Goal: Task Accomplishment & Management: Use online tool/utility

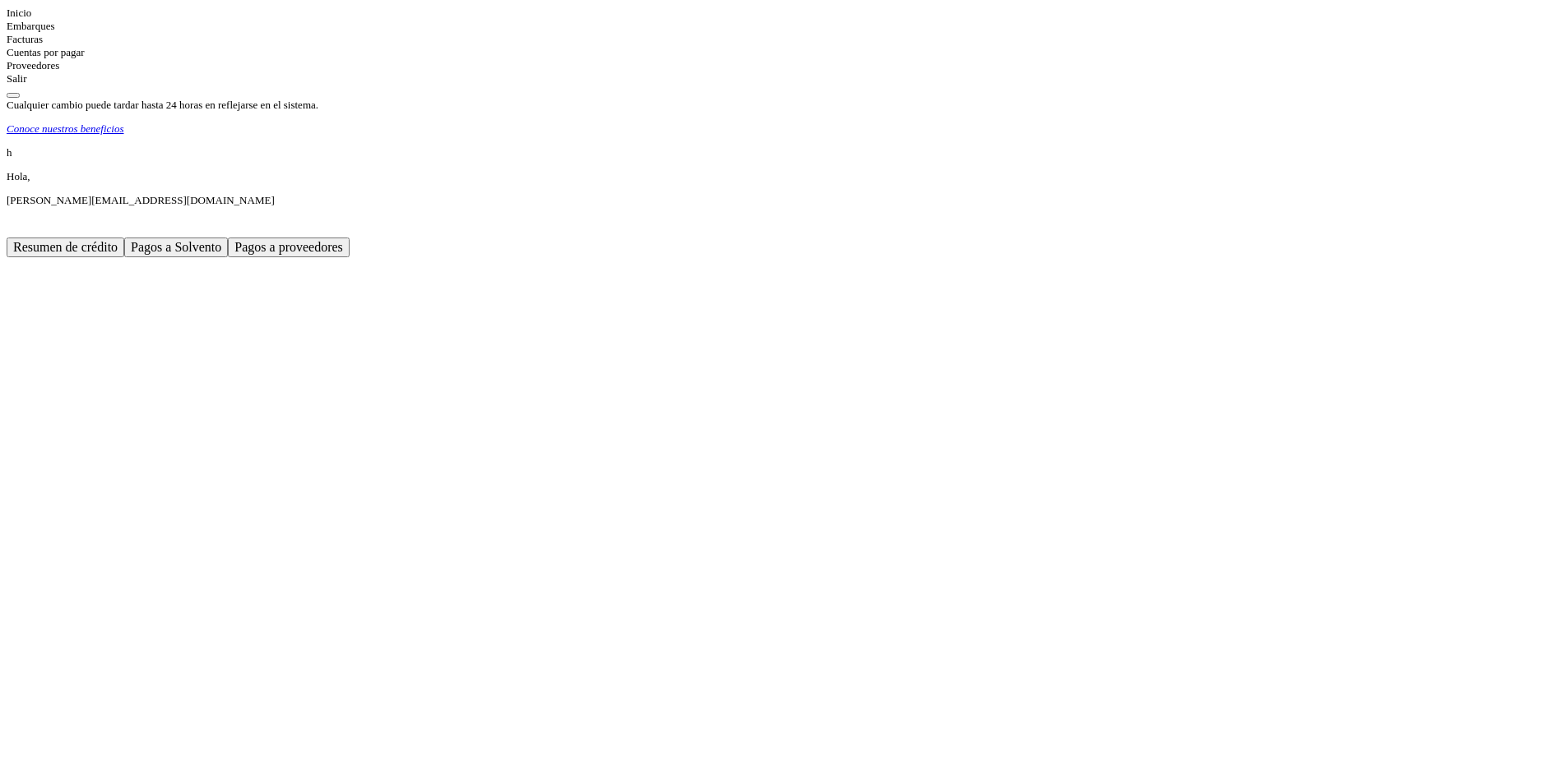
scroll to position [246, 0]
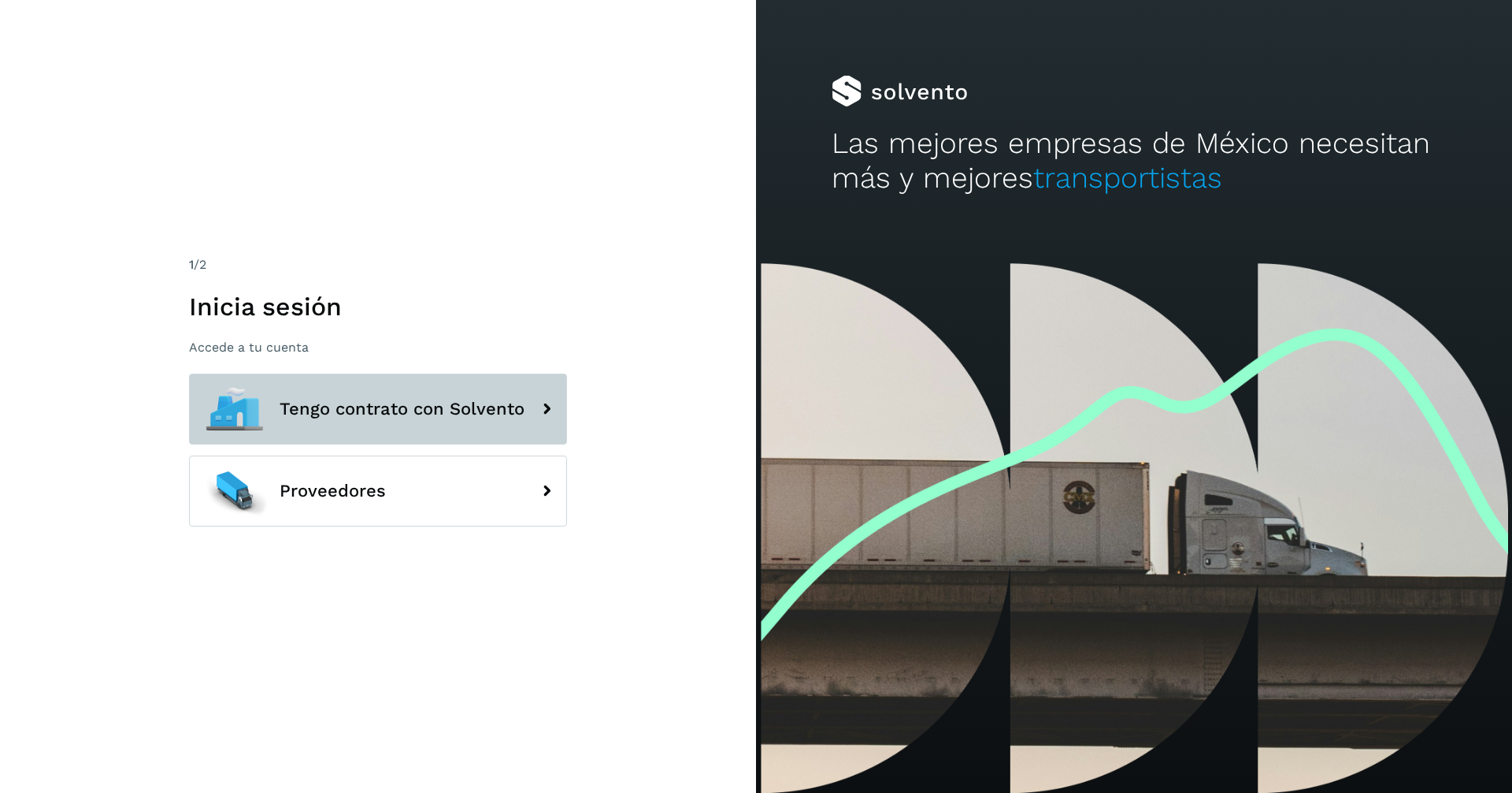
click at [378, 412] on span "Tengo contrato con Solvento" at bounding box center [402, 409] width 245 height 19
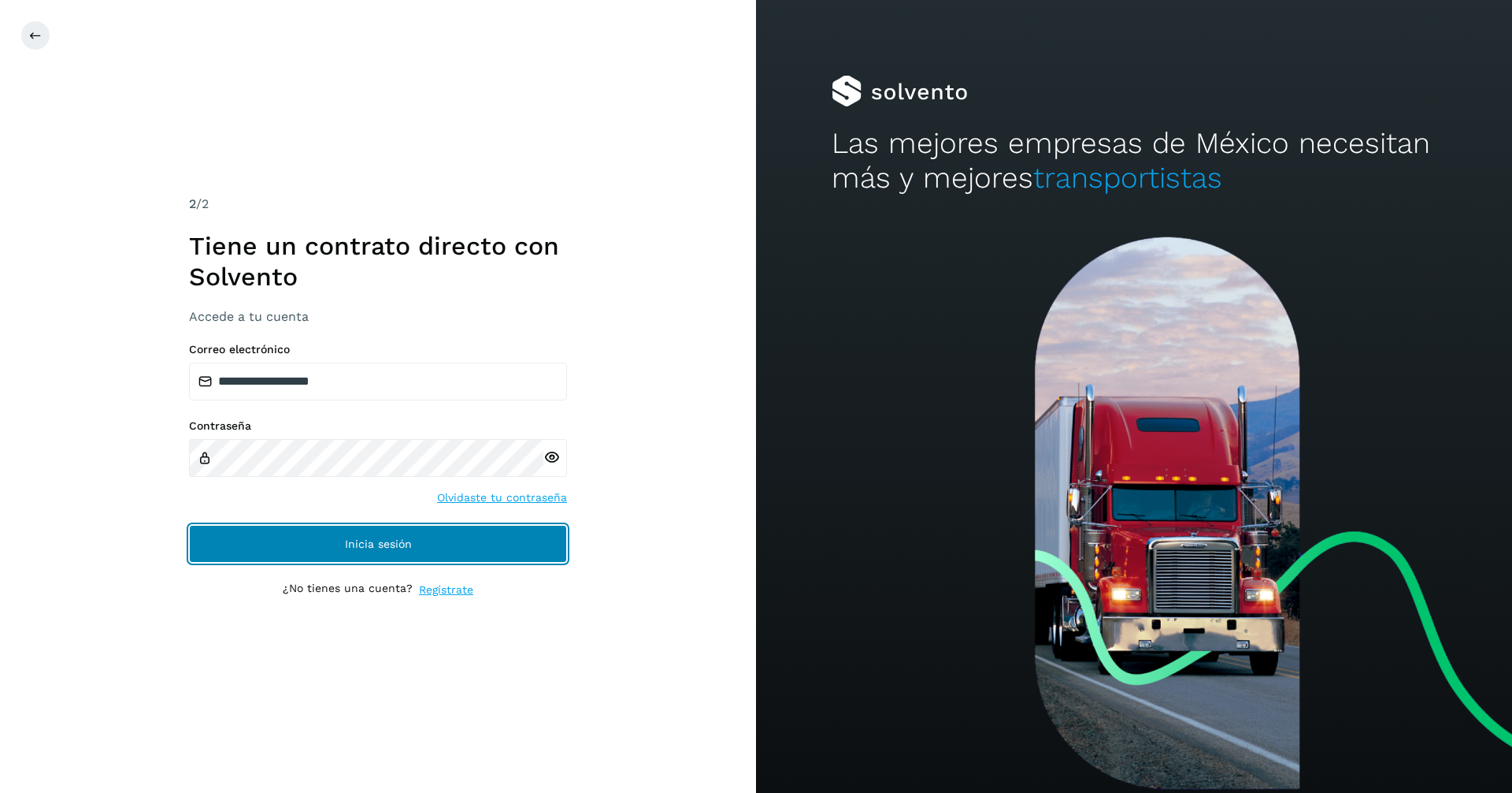
click at [431, 544] on button "Inicia sesión" at bounding box center [378, 543] width 378 height 37
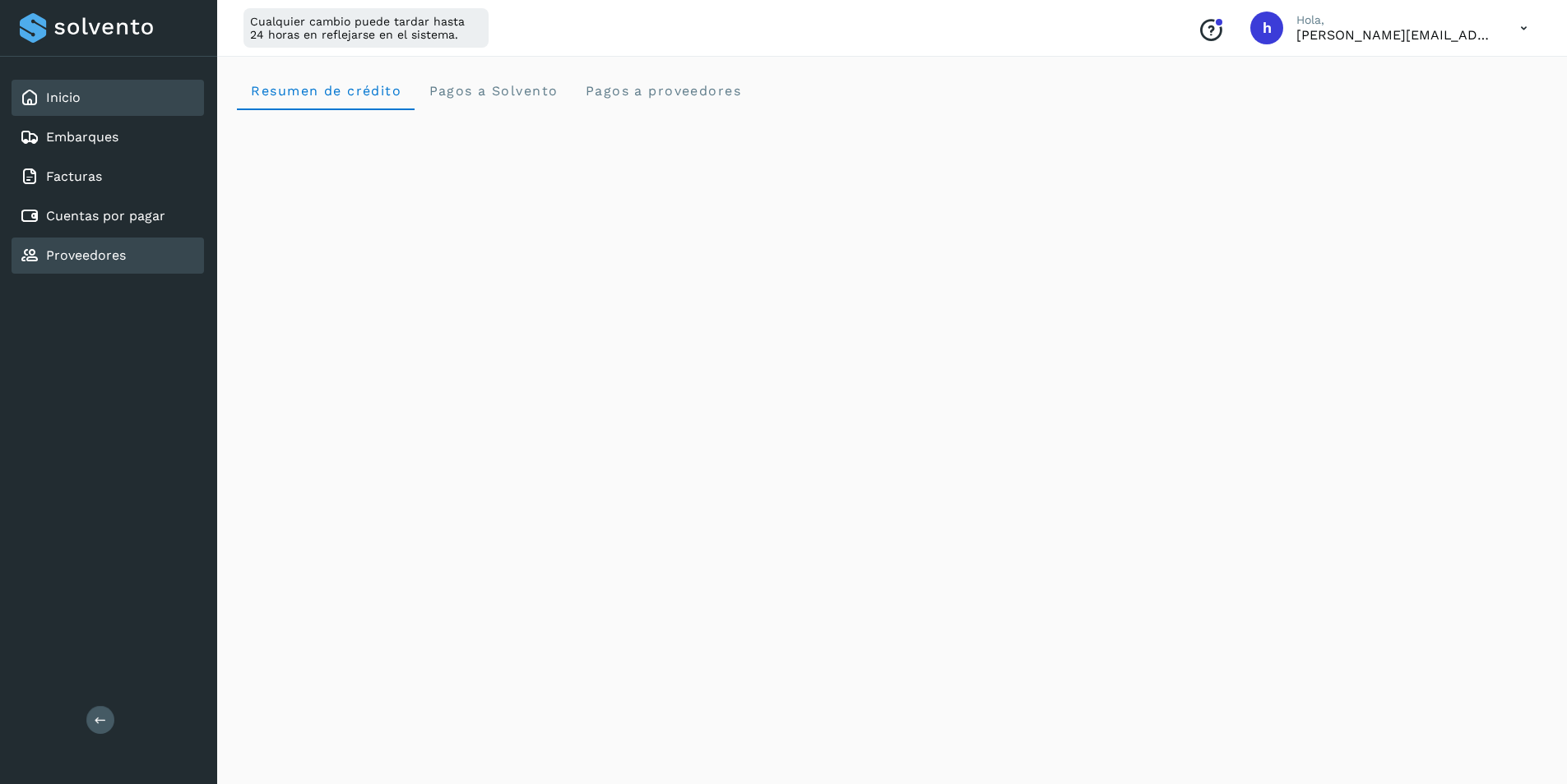
click at [127, 260] on div "Proveedores" at bounding box center [107, 255] width 192 height 36
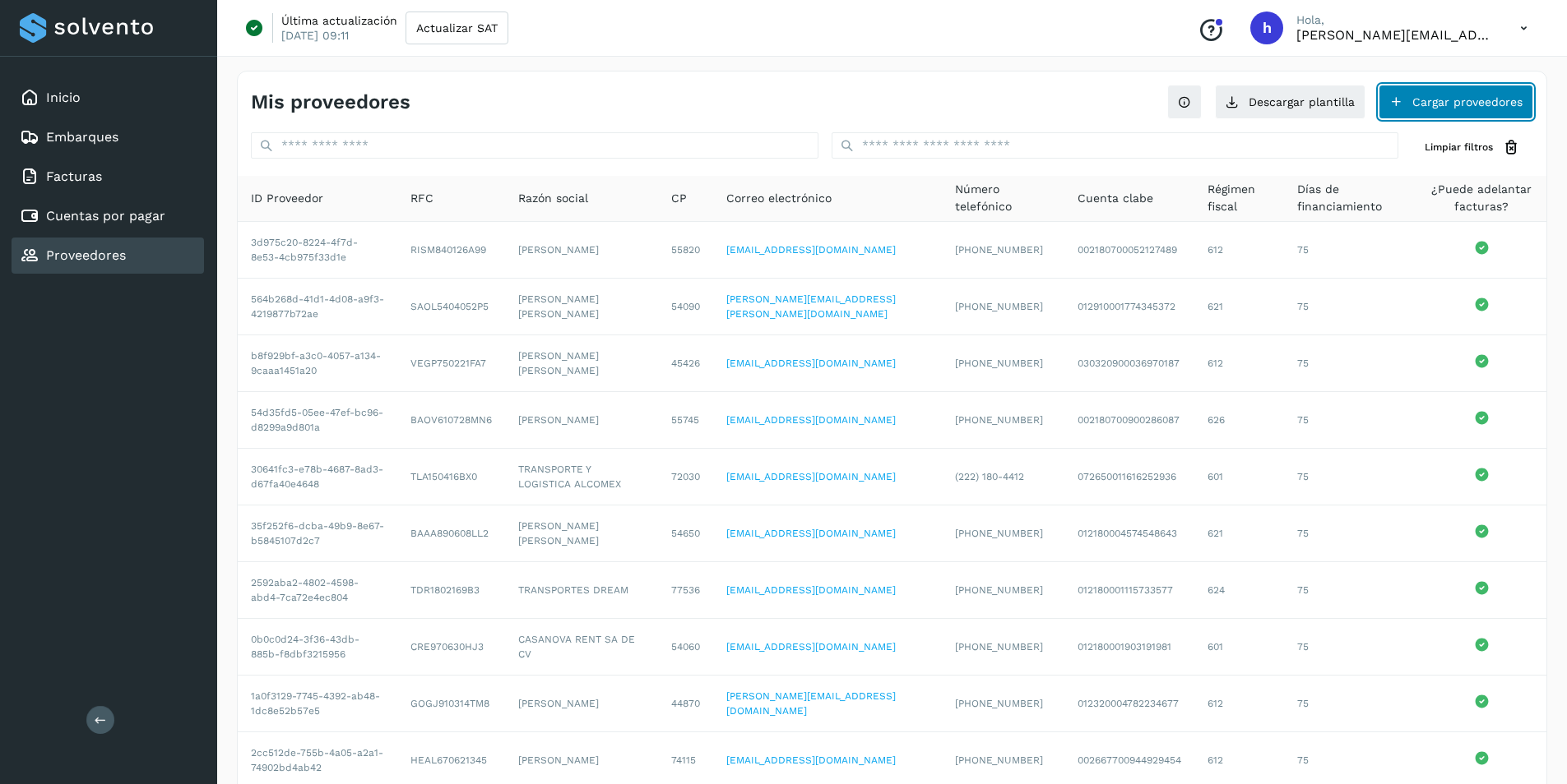
click at [1466, 111] on button "Cargar proveedores" at bounding box center [1455, 102] width 155 height 34
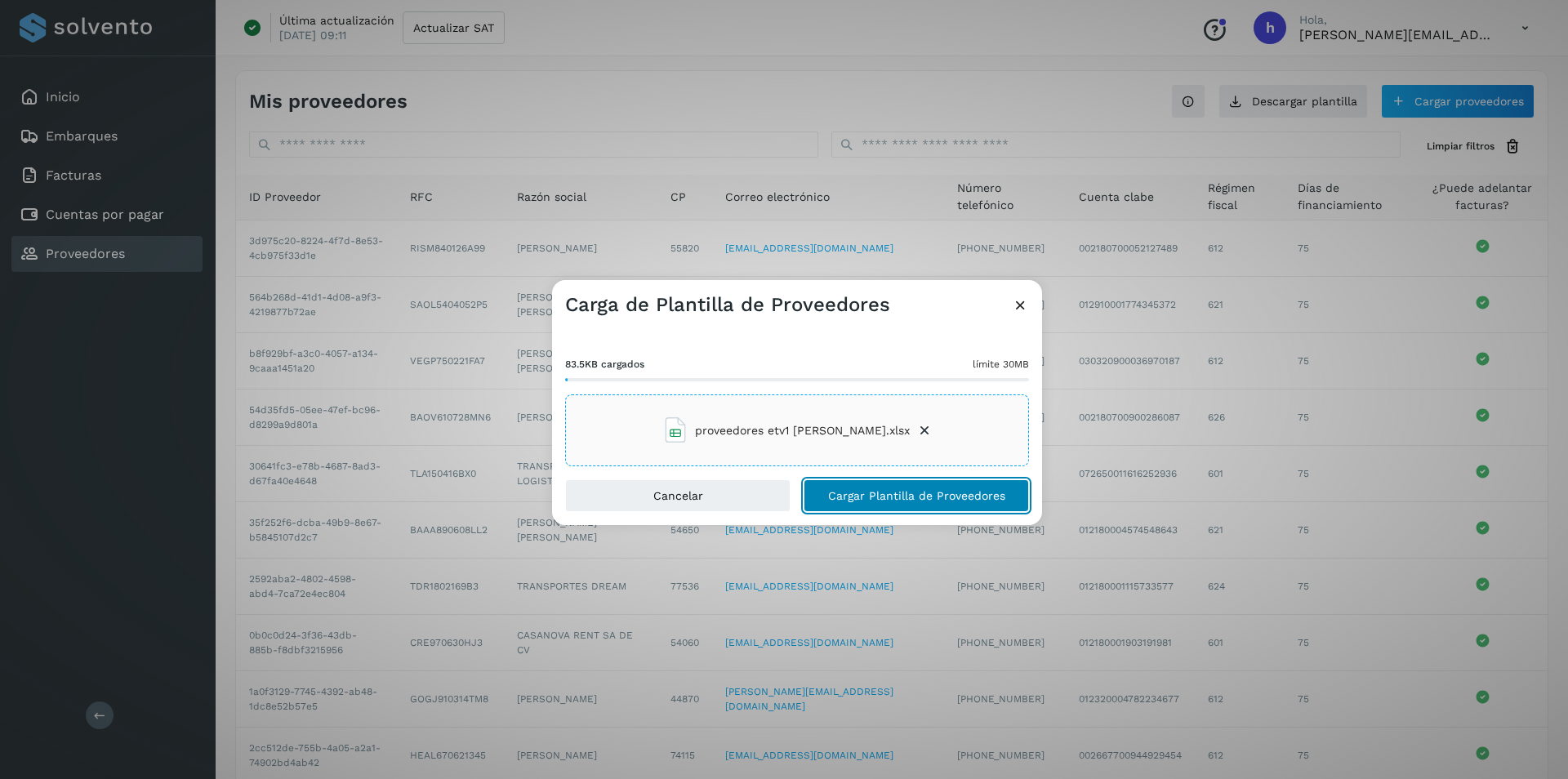
click at [896, 495] on span "Cargar Plantilla de Proveedores" at bounding box center [917, 496] width 177 height 12
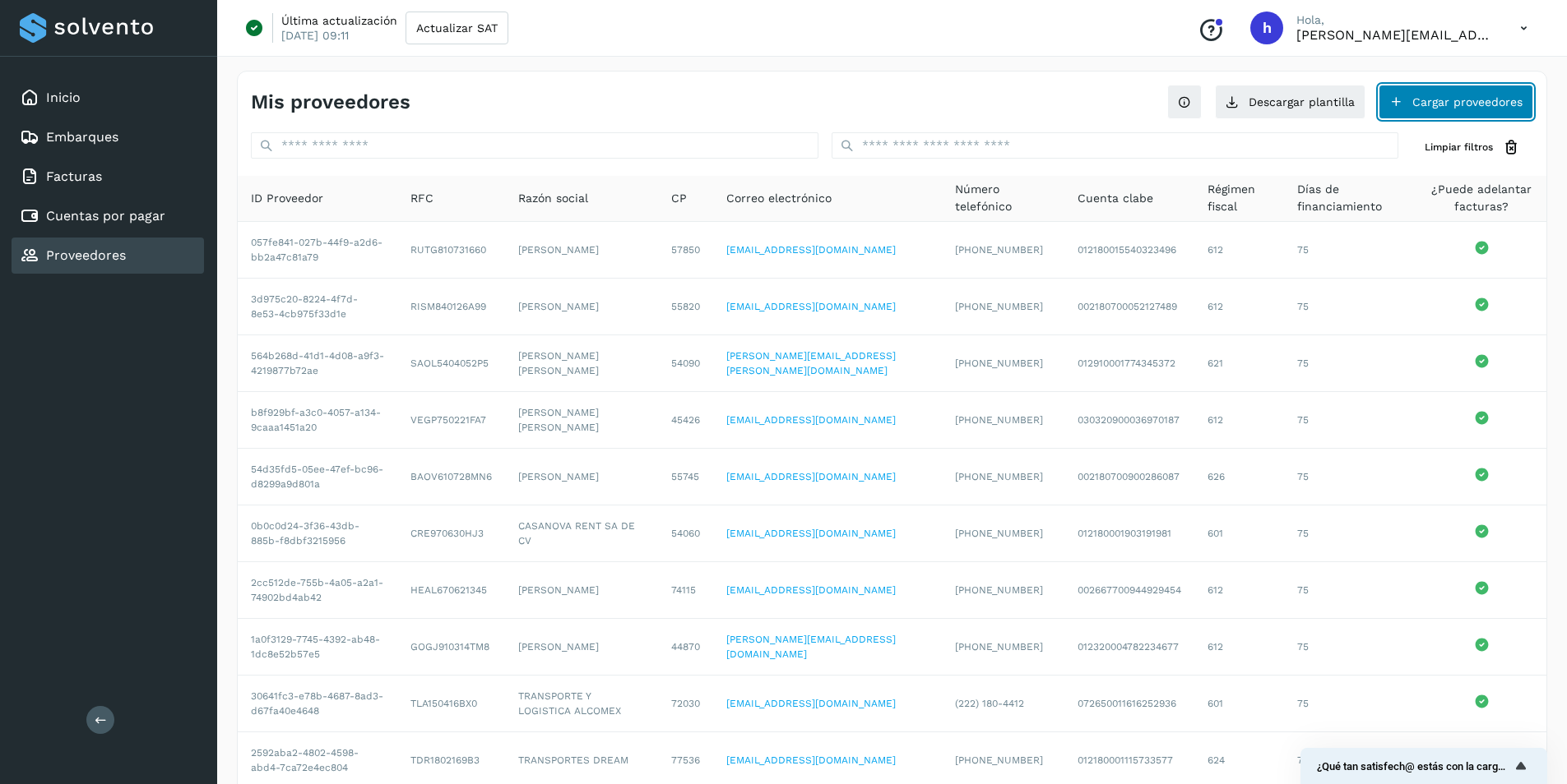
click at [1467, 101] on button "Cargar proveedores" at bounding box center [1455, 102] width 155 height 34
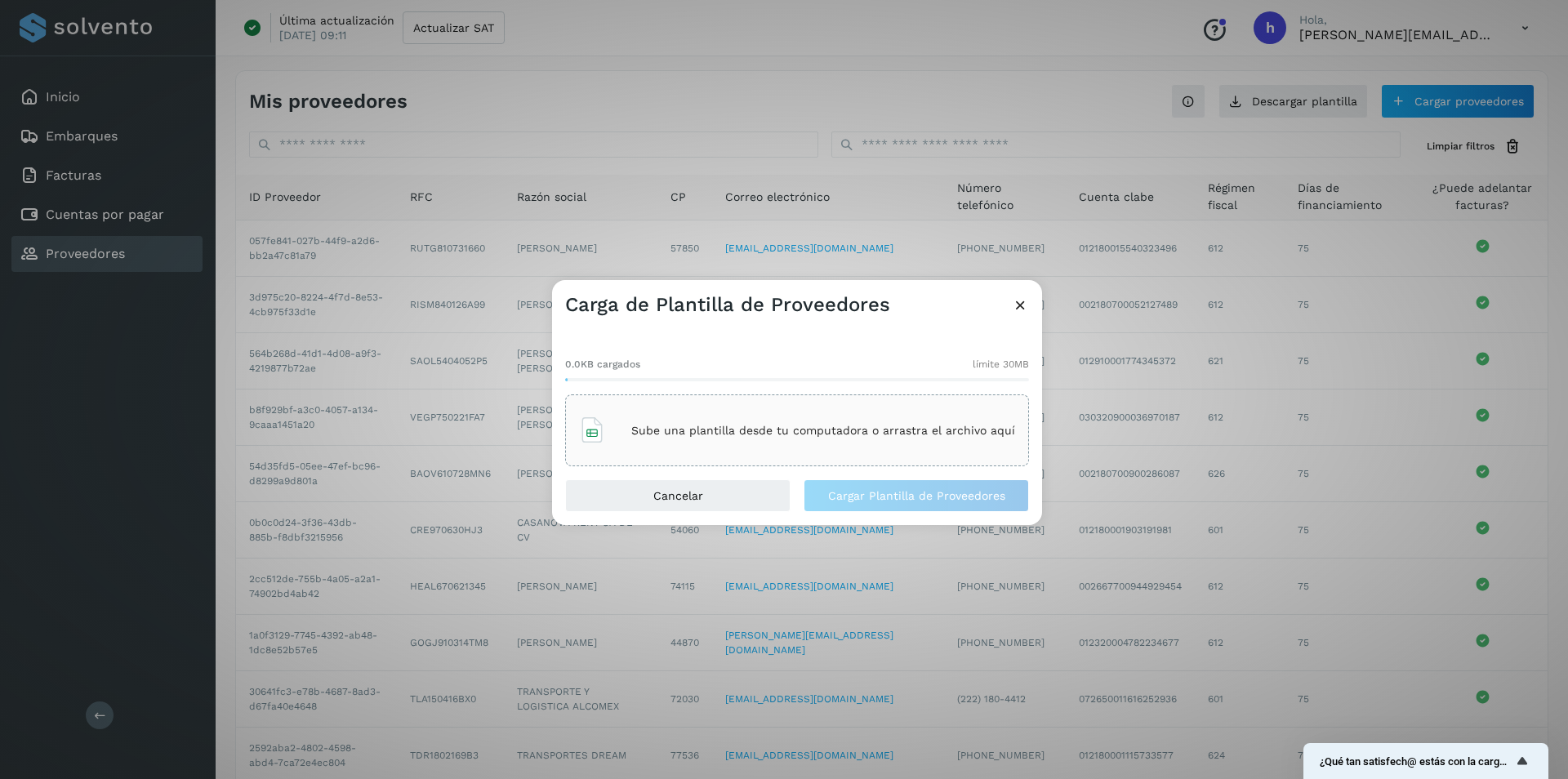
click at [566, 388] on div "0.0KB cargados límite 30MB Sube una plantilla desde tu computadora o arrastra e…" at bounding box center [797, 405] width 464 height 122
click at [929, 499] on span "Cargar Plantilla de Proveedores" at bounding box center [917, 496] width 177 height 12
